Goal: Task Accomplishment & Management: Manage account settings

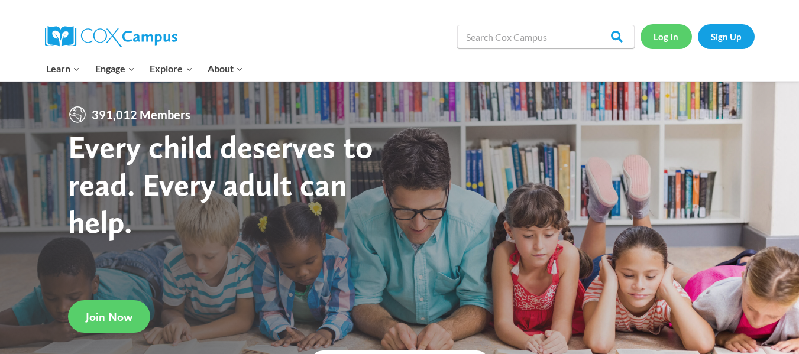
click at [671, 31] on link "Log In" at bounding box center [665, 36] width 51 height 24
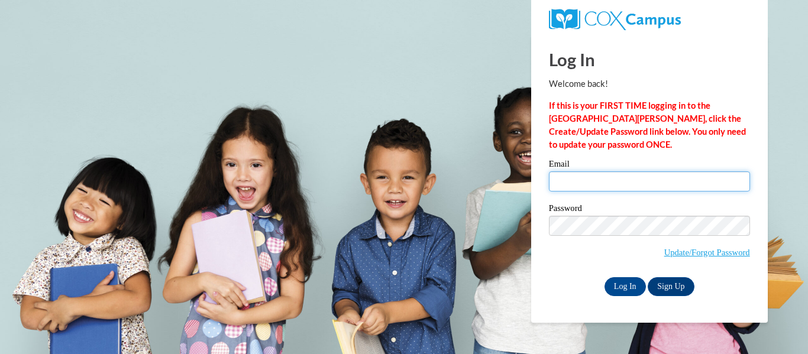
click at [598, 182] on input "Email" at bounding box center [649, 181] width 201 height 20
type input "dmanders@kusd.edu"
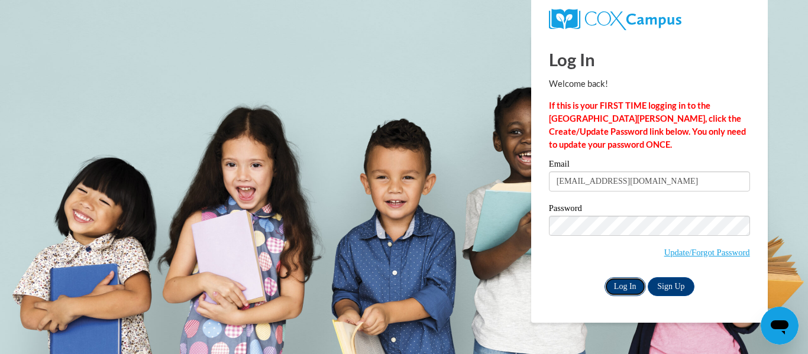
click at [626, 277] on input "Log In" at bounding box center [624, 286] width 41 height 19
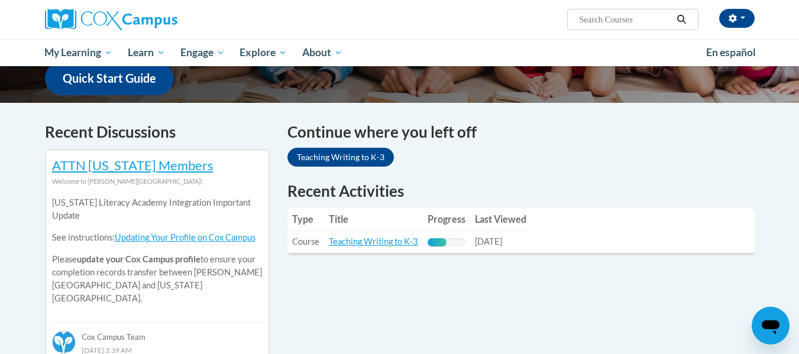
scroll to position [313, 0]
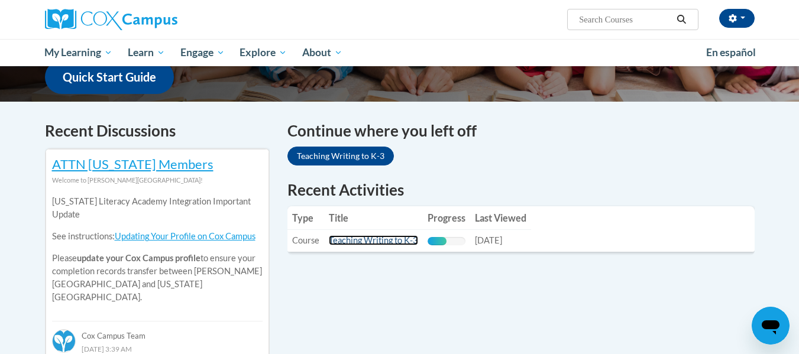
click at [365, 240] on link "Teaching Writing to K-3" at bounding box center [373, 240] width 89 height 10
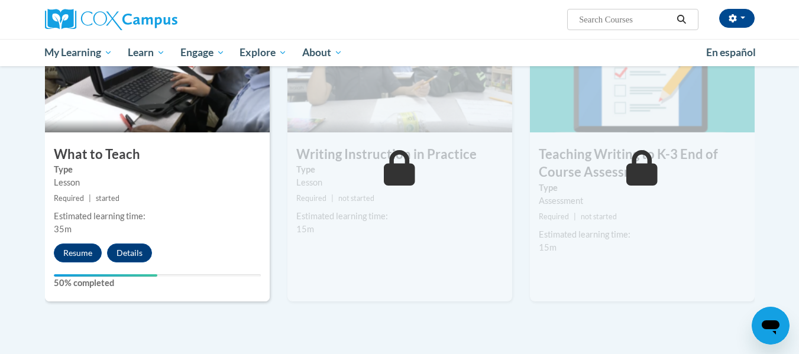
scroll to position [623, 0]
